Goal: Information Seeking & Learning: Learn about a topic

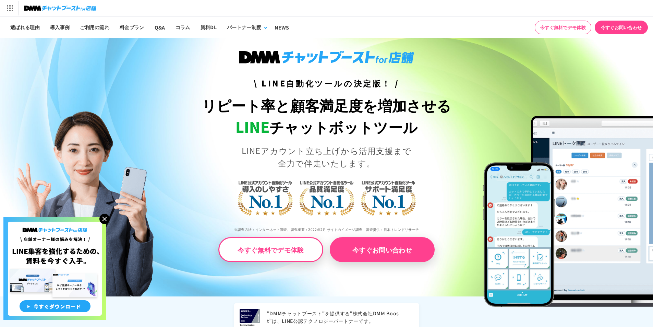
click at [105, 220] on img at bounding box center [104, 219] width 10 height 10
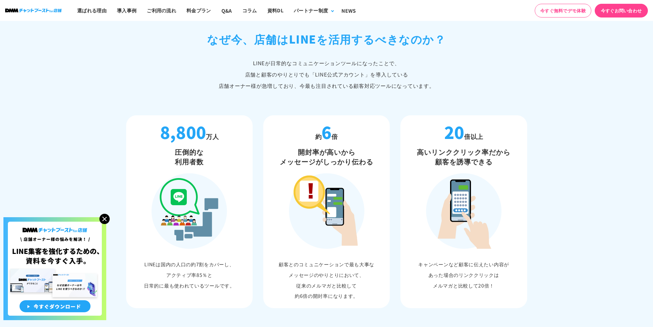
scroll to position [343, 0]
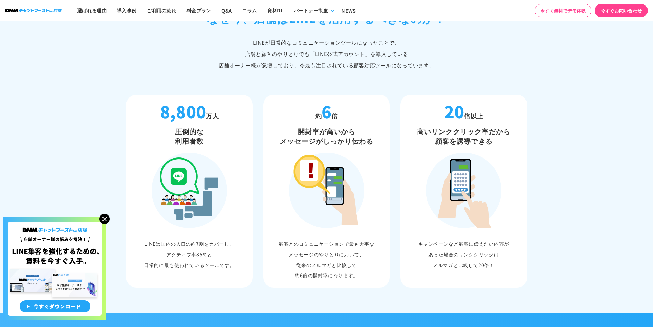
click at [104, 221] on img at bounding box center [104, 219] width 10 height 10
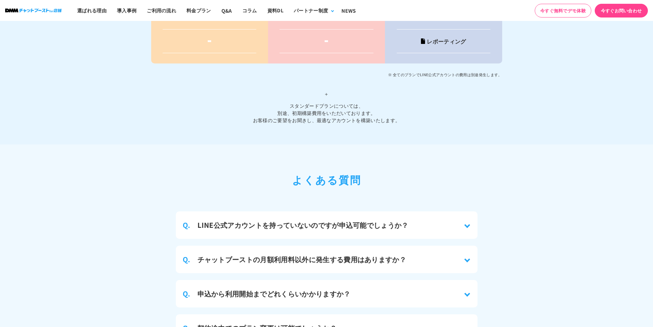
scroll to position [2914, 0]
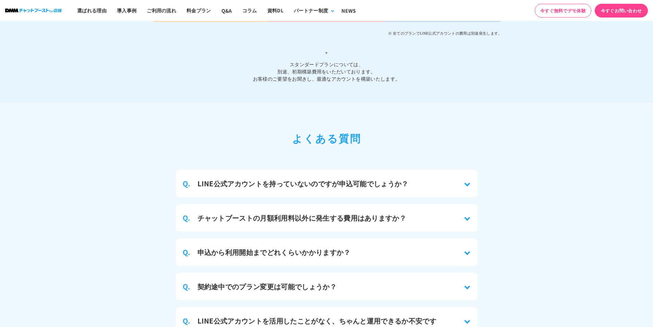
click at [465, 181] on div "Q. LINE公式アカウントを持っていないのですが申込可能でしょうか？" at bounding box center [327, 183] width 302 height 27
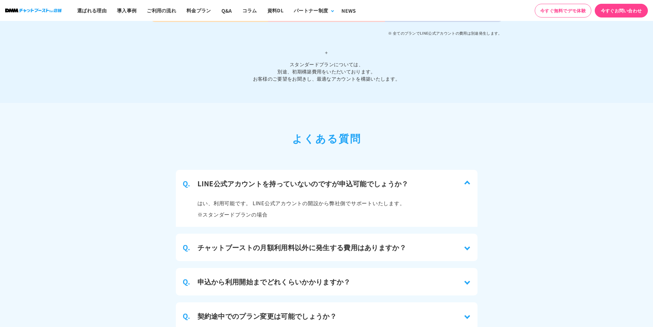
click at [469, 246] on div "Q. チャットブーストの月額利用料以外に発生する費用はありますか？" at bounding box center [327, 246] width 302 height 27
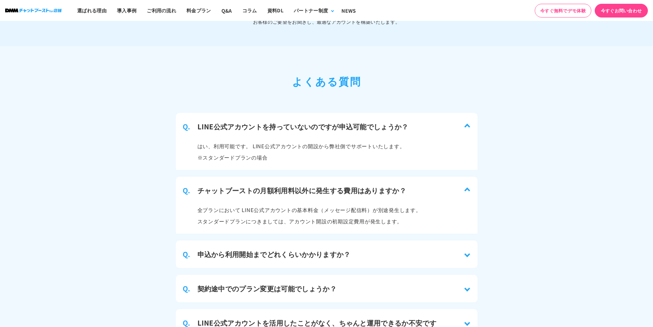
scroll to position [2983, 0]
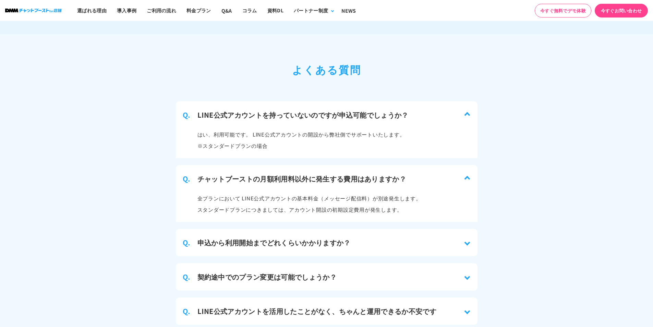
click at [352, 236] on div "Q. 申込から利用開始までどれくらいかかりますか？" at bounding box center [327, 242] width 302 height 27
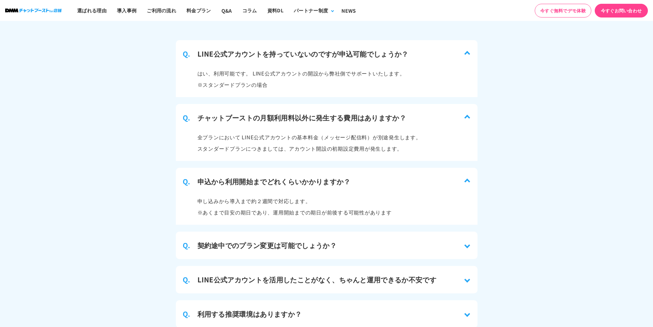
scroll to position [3051, 0]
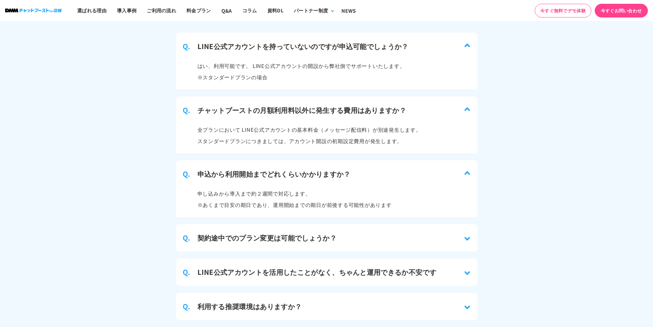
click at [395, 235] on div "Q. 契約途中でのプラン変更は可能でしょうか？" at bounding box center [327, 237] width 302 height 27
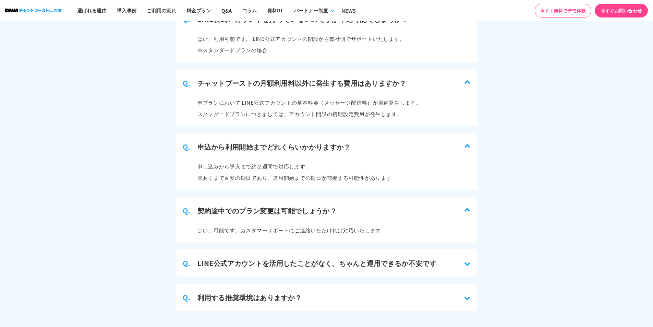
scroll to position [3120, 0]
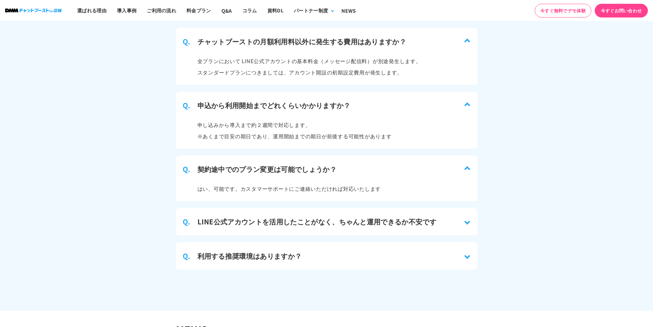
click at [412, 221] on div "Q. LINE公式アカウントを活用したことがなく、ちゃんと運用できるか不安です" at bounding box center [327, 221] width 302 height 27
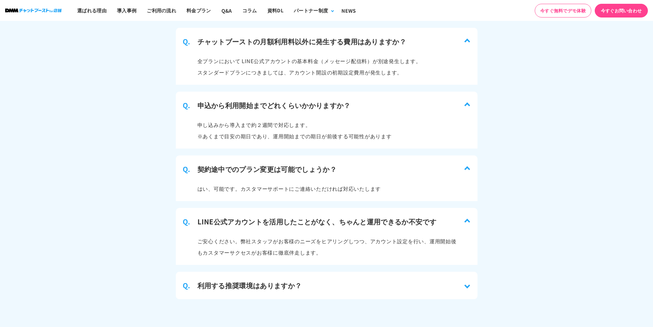
click at [400, 280] on div "Q. 利用する推奨環境はありますか？" at bounding box center [327, 285] width 302 height 27
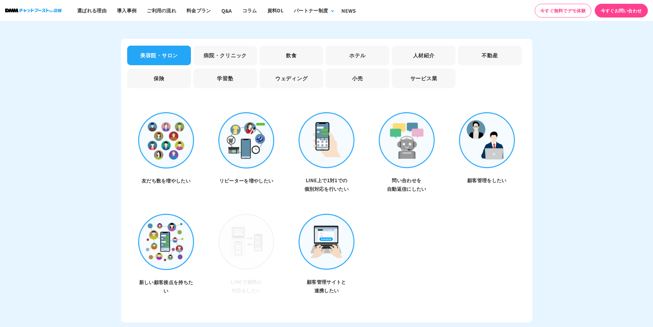
scroll to position [1954, 0]
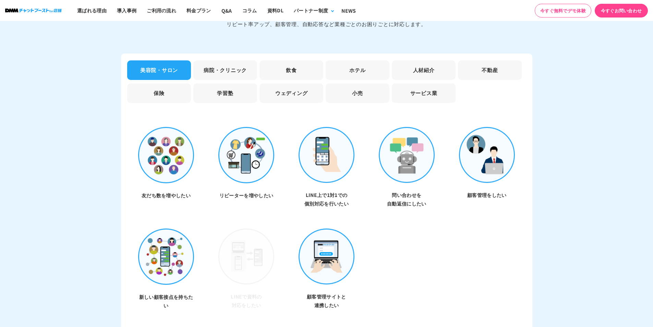
click at [481, 63] on li "不動産" at bounding box center [490, 70] width 64 height 20
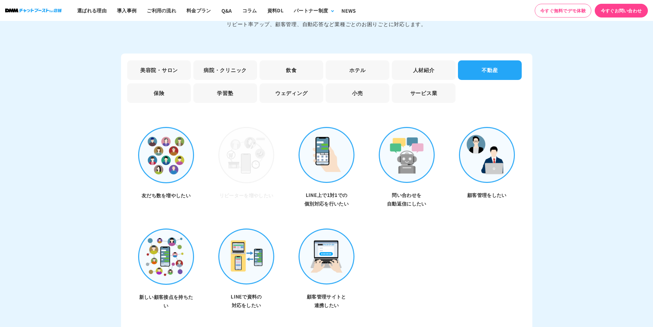
click at [224, 83] on li "学習塾" at bounding box center [225, 93] width 64 height 20
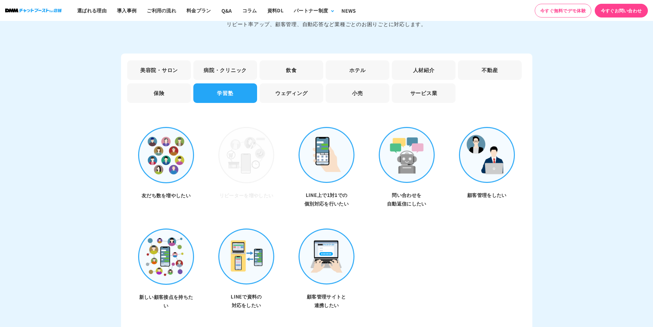
click at [282, 89] on li "ウェディング" at bounding box center [292, 93] width 64 height 20
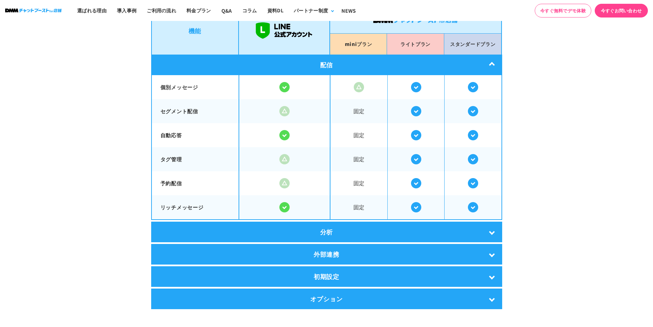
scroll to position [1166, 0]
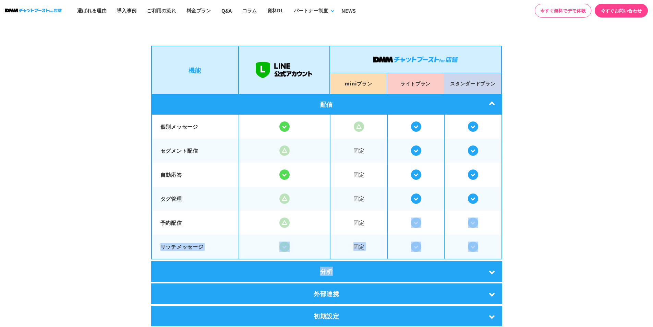
drag, startPoint x: 371, startPoint y: 235, endPoint x: 371, endPoint y: 263, distance: 28.5
click at [371, 263] on div "機能 mini プラン ライト プラン スタンダード プラン 配信 個別メッセージ 固定" at bounding box center [326, 197] width 351 height 303
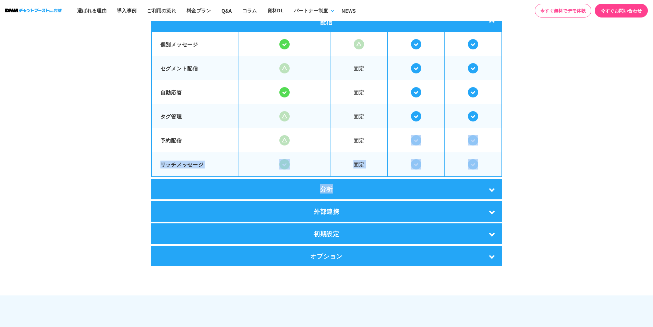
scroll to position [1314, 0]
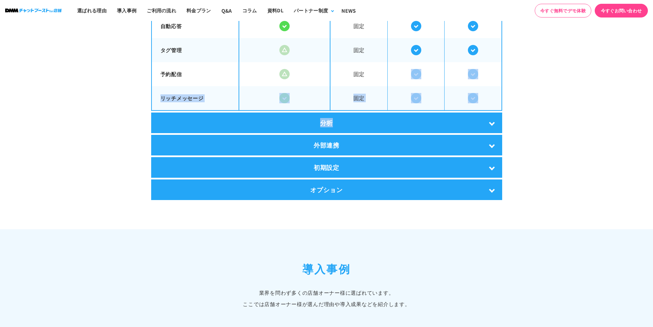
click at [385, 87] on span "固定" at bounding box center [359, 98] width 57 height 22
click at [380, 91] on span "固定" at bounding box center [359, 98] width 57 height 22
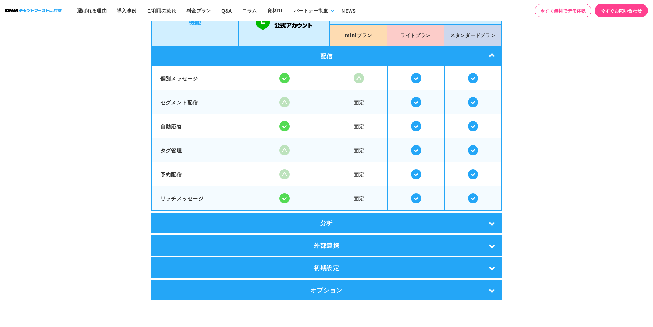
scroll to position [1177, 0]
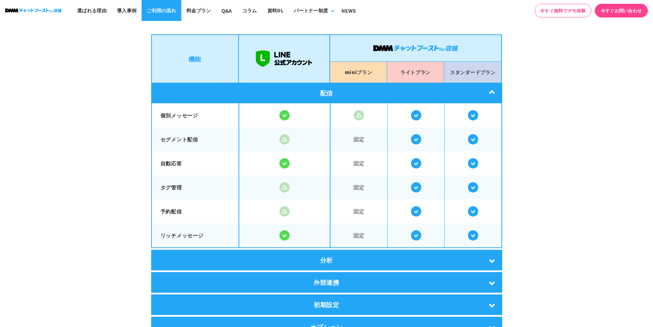
click at [157, 13] on link "ご利用の流れ" at bounding box center [162, 10] width 40 height 21
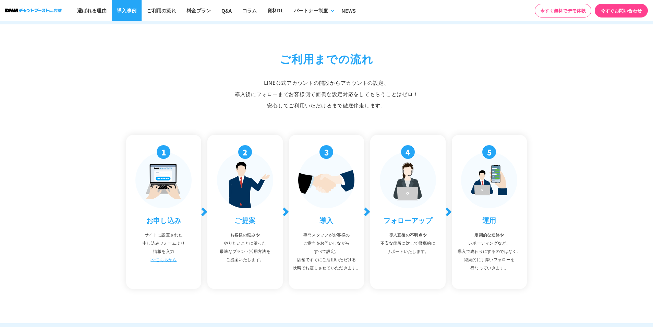
click at [130, 14] on link "導入事例" at bounding box center [127, 10] width 30 height 21
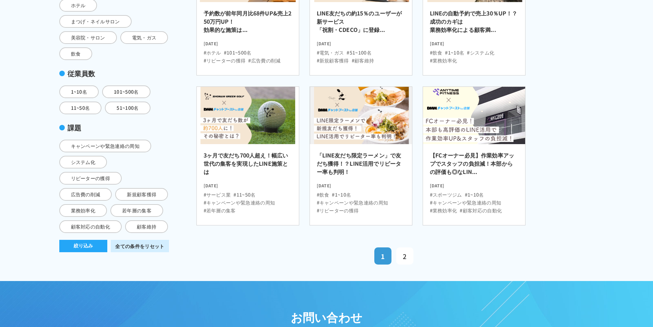
scroll to position [206, 0]
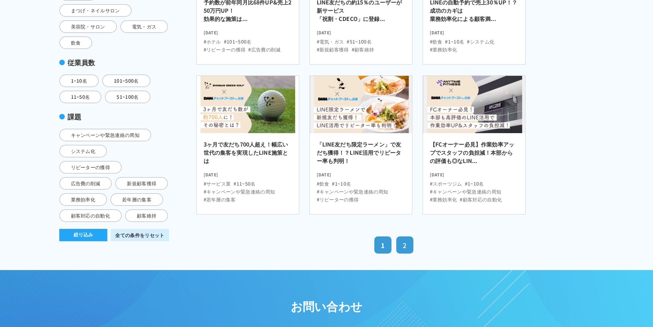
click at [406, 240] on span "2" at bounding box center [405, 244] width 4 height 9
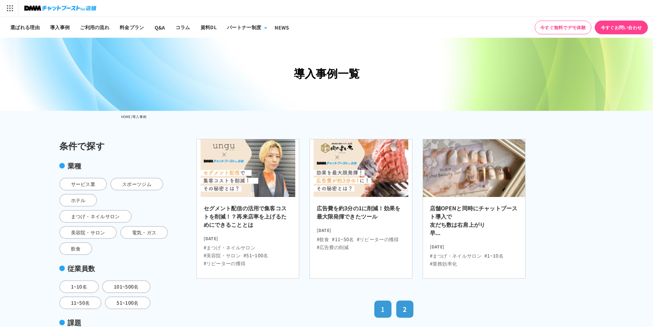
click at [380, 305] on link "1" at bounding box center [382, 308] width 17 height 17
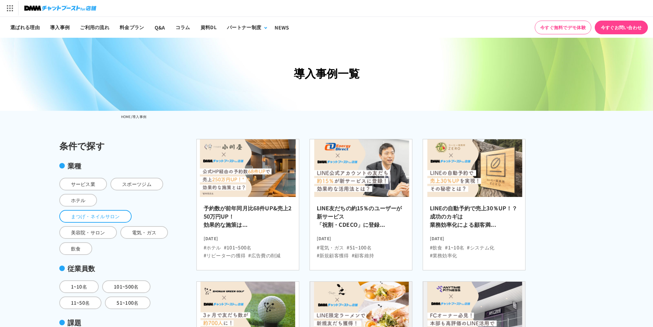
click at [79, 211] on span "まつげ・ネイルサロン" at bounding box center [95, 216] width 72 height 13
click at [0, 0] on input "まつげ・ネイルサロン" at bounding box center [0, 0] width 0 height 0
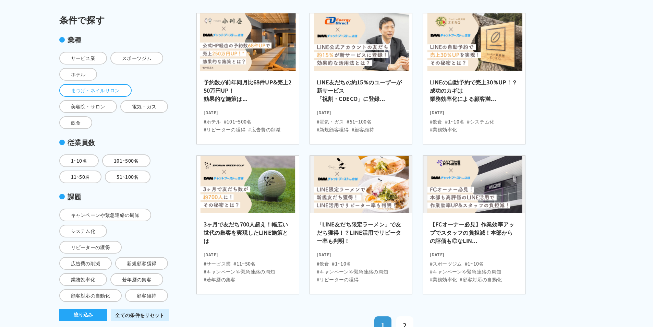
scroll to position [206, 0]
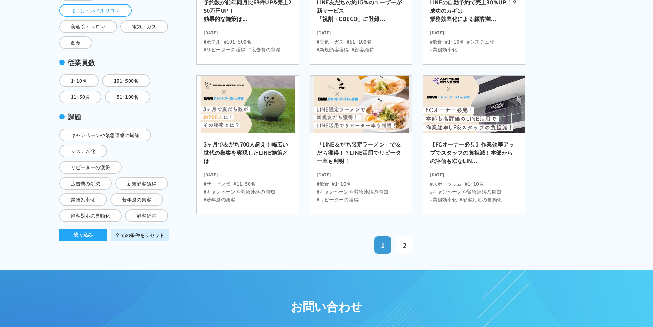
click at [449, 181] on li "#スポーツジム" at bounding box center [446, 183] width 32 height 7
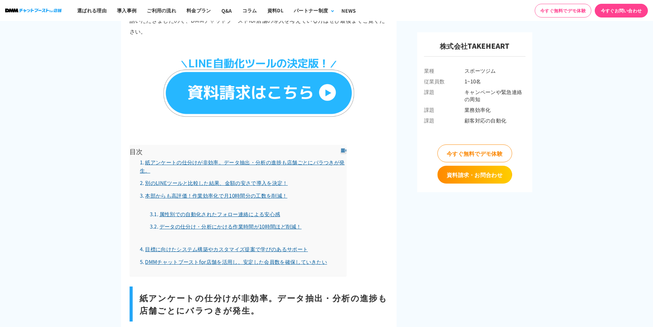
scroll to position [651, 0]
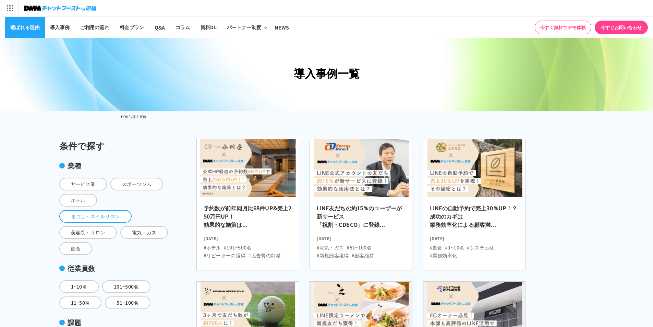
click at [34, 32] on link "選ばれる理由" at bounding box center [25, 27] width 40 height 21
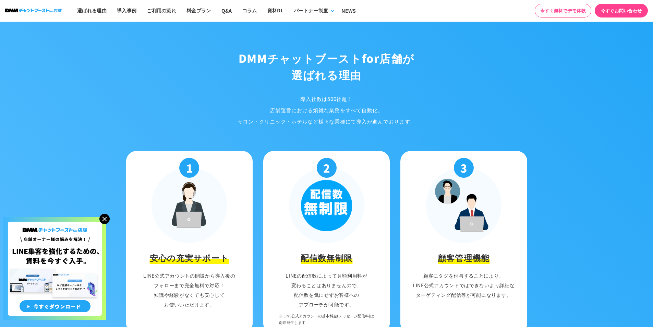
click at [104, 221] on img at bounding box center [104, 219] width 10 height 10
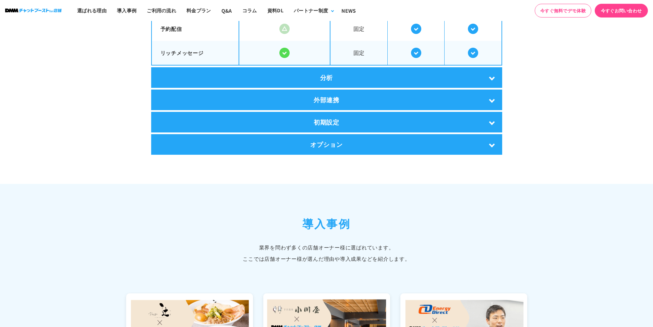
scroll to position [1354, 0]
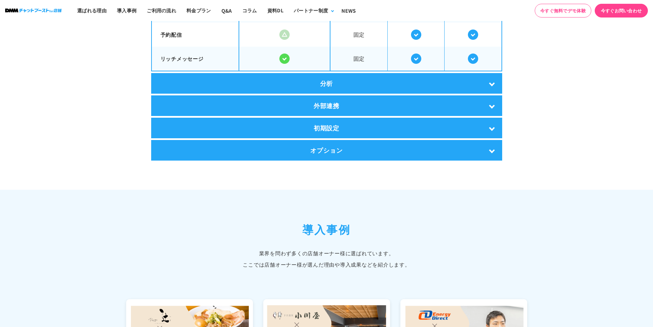
click at [371, 85] on div "分析" at bounding box center [326, 83] width 351 height 21
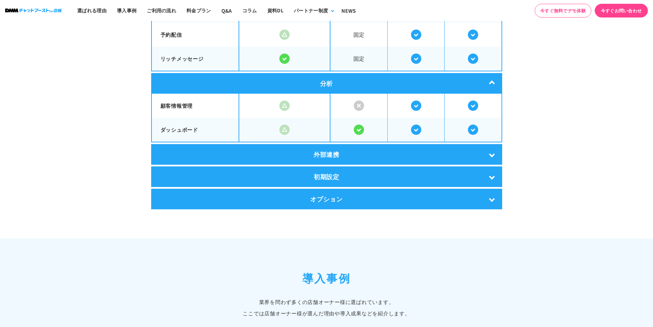
click at [367, 135] on span at bounding box center [359, 130] width 57 height 24
click at [371, 144] on div "外部連携" at bounding box center [326, 154] width 351 height 21
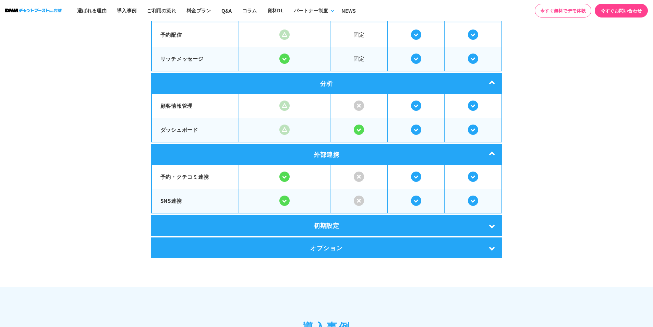
click at [364, 218] on div "初期設定" at bounding box center [326, 225] width 351 height 21
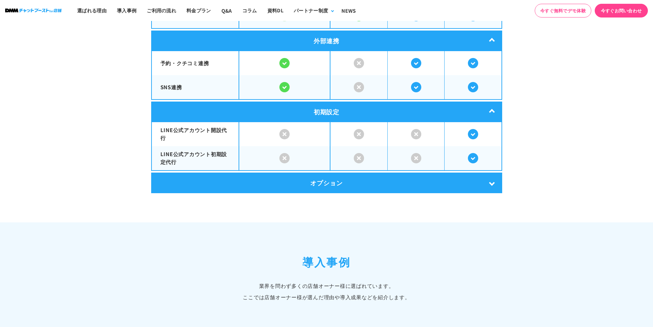
scroll to position [1491, 0]
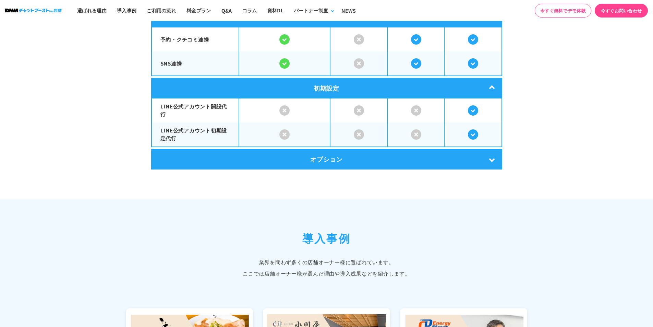
click at [361, 164] on div "オプション" at bounding box center [326, 159] width 351 height 21
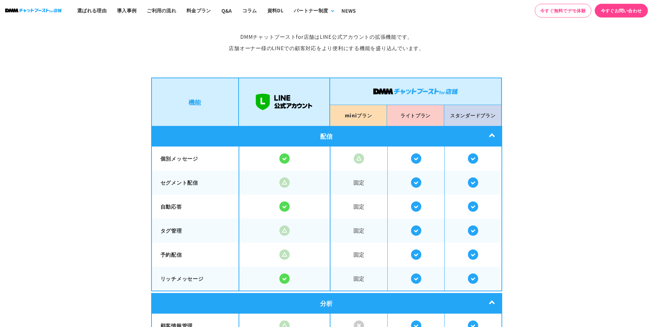
scroll to position [1114, 0]
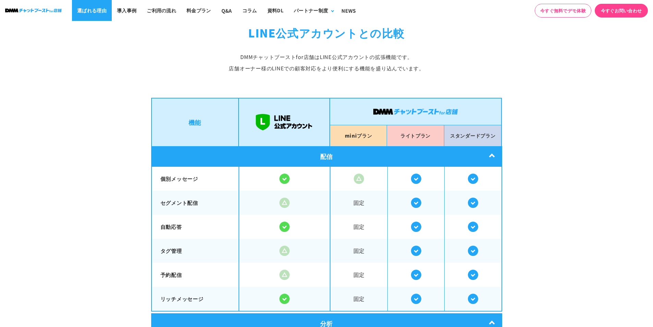
click at [78, 13] on link "選ばれる理由" at bounding box center [92, 10] width 40 height 21
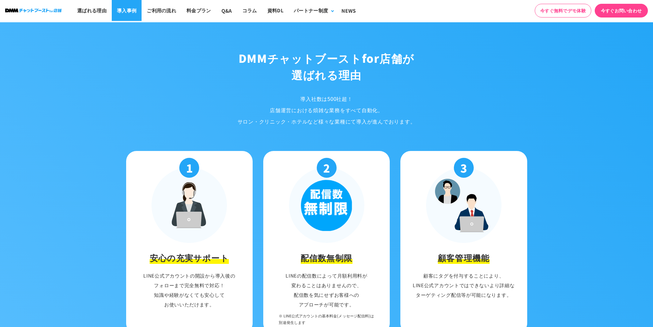
click at [132, 11] on link "導入事例" at bounding box center [127, 10] width 30 height 21
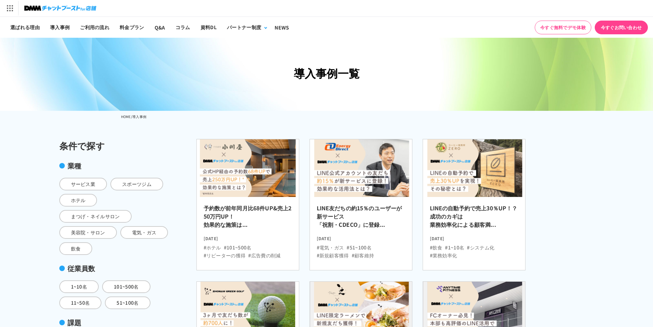
click at [171, 26] on link "コラム" at bounding box center [182, 27] width 25 height 21
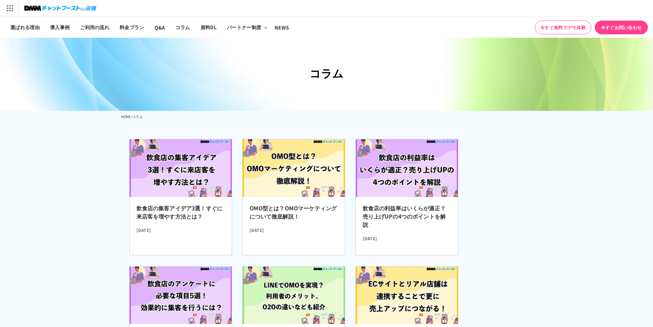
click at [163, 25] on link "Q&A" at bounding box center [159, 27] width 21 height 21
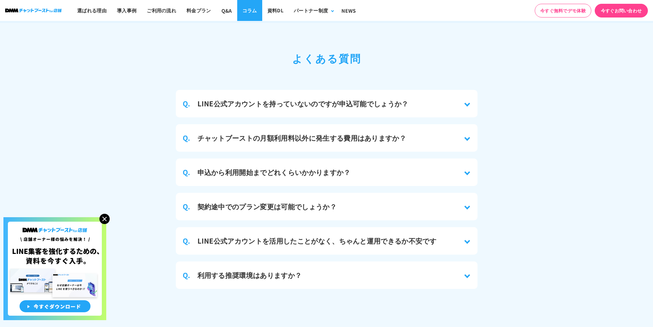
scroll to position [2992, 0]
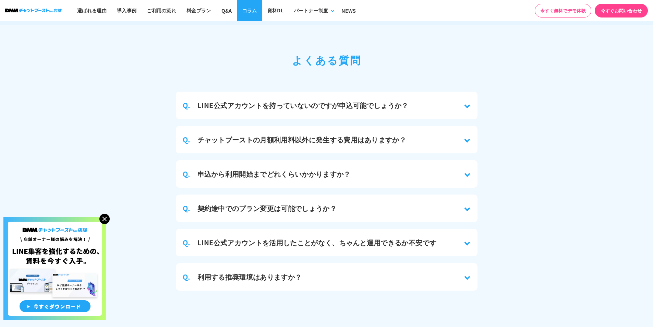
click at [247, 10] on link "コラム" at bounding box center [249, 10] width 25 height 21
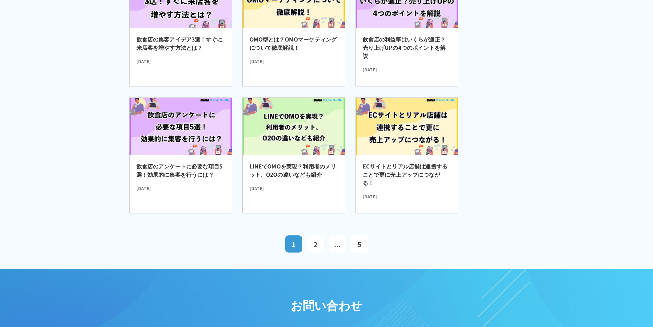
scroll to position [171, 0]
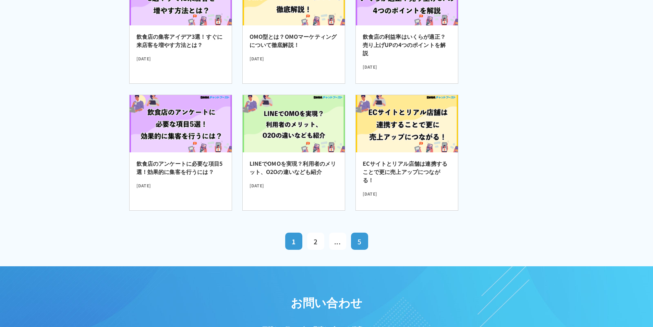
click at [358, 240] on span "5" at bounding box center [360, 241] width 4 height 9
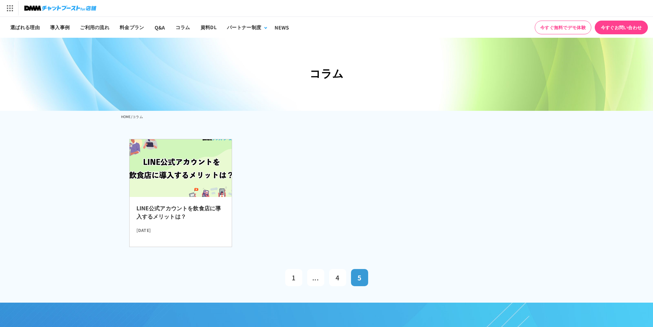
click at [157, 220] on h2 "LINE公式アカウントを飲食店に導入するメリットは？" at bounding box center [180, 214] width 88 height 21
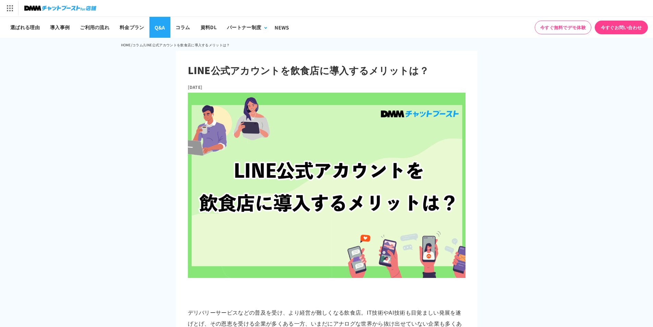
click at [161, 27] on link "Q&A" at bounding box center [159, 27] width 21 height 21
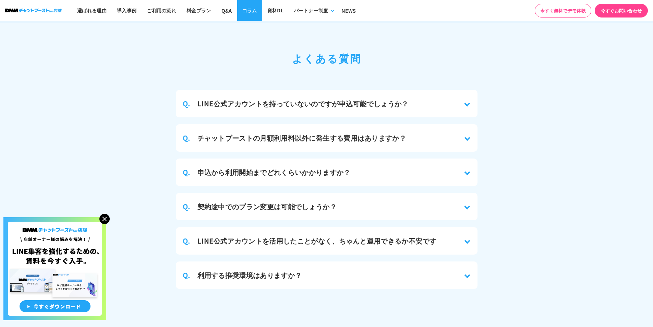
click at [249, 12] on link "コラム" at bounding box center [249, 10] width 25 height 21
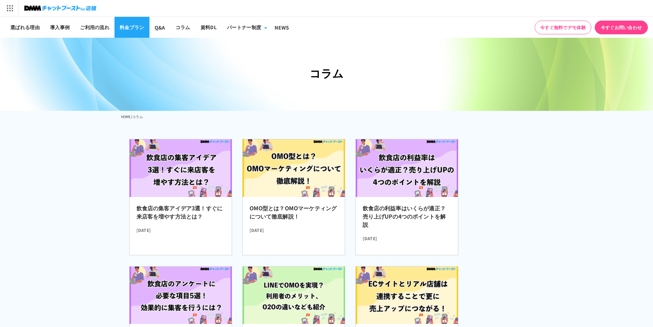
click at [127, 29] on link "料金プラン" at bounding box center [132, 27] width 35 height 21
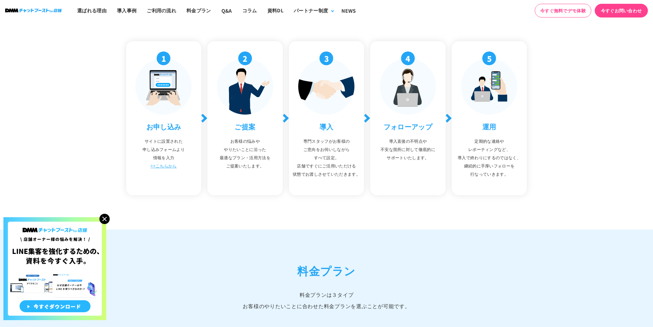
scroll to position [2596, 0]
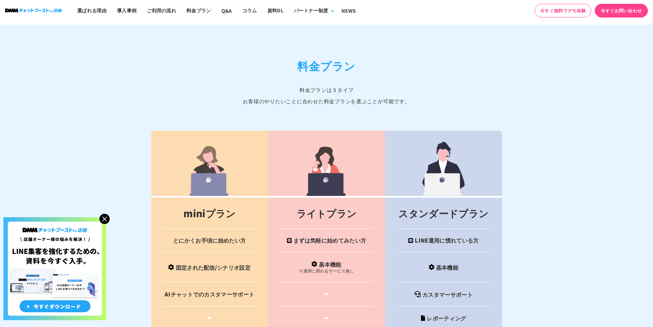
click at [101, 221] on img at bounding box center [104, 219] width 10 height 10
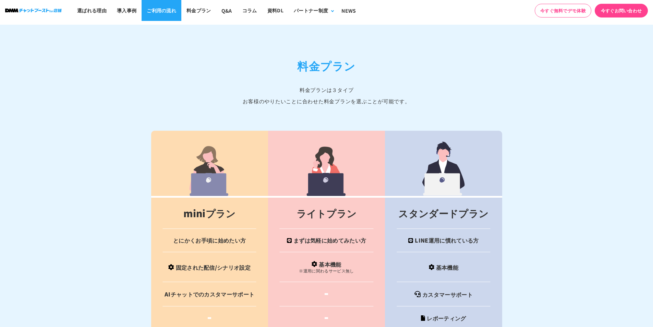
click at [180, 12] on link "ご利用の流れ" at bounding box center [162, 10] width 40 height 21
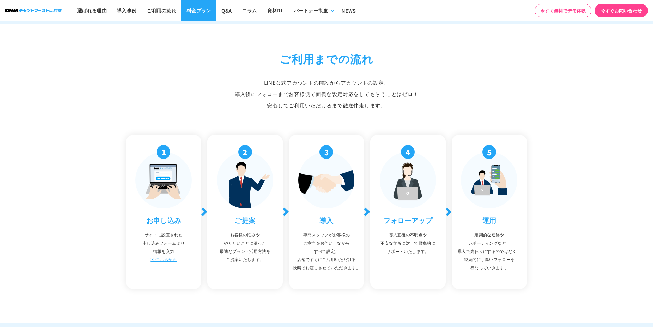
click at [200, 16] on link "料金プラン" at bounding box center [198, 10] width 35 height 21
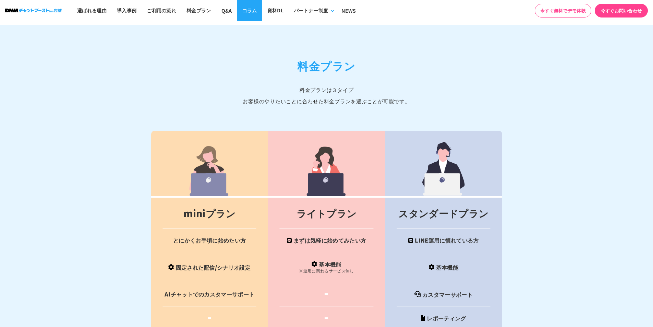
click at [244, 11] on link "コラム" at bounding box center [249, 10] width 25 height 21
